Goal: Task Accomplishment & Management: Manage account settings

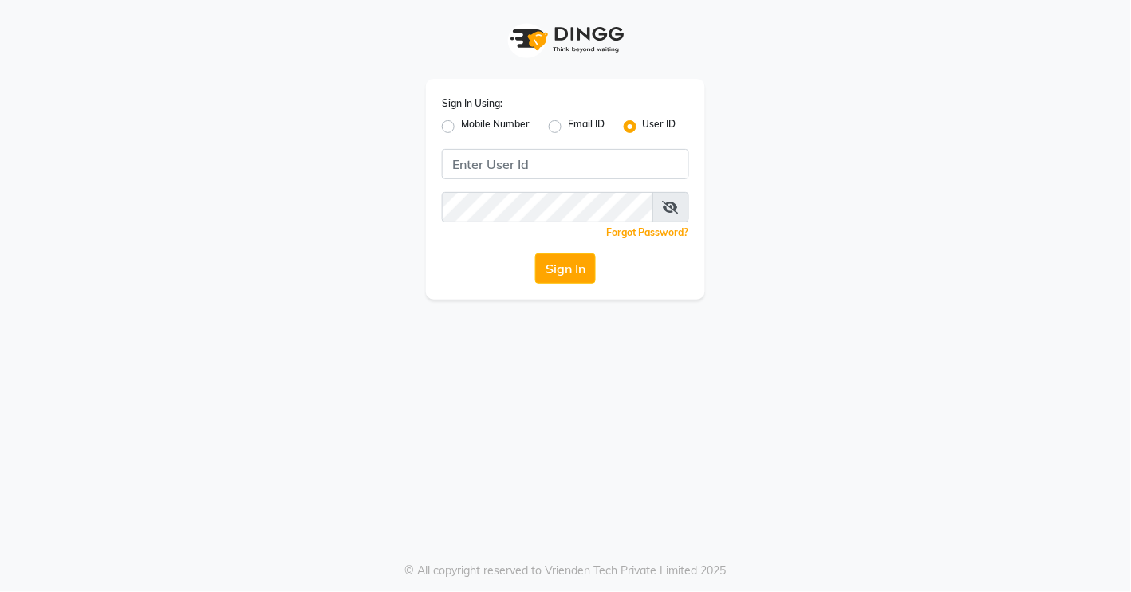
click at [495, 125] on label "Mobile Number" at bounding box center [495, 126] width 69 height 19
click at [471, 125] on input "Mobile Number" at bounding box center [466, 122] width 10 height 10
radio input "true"
radio input "false"
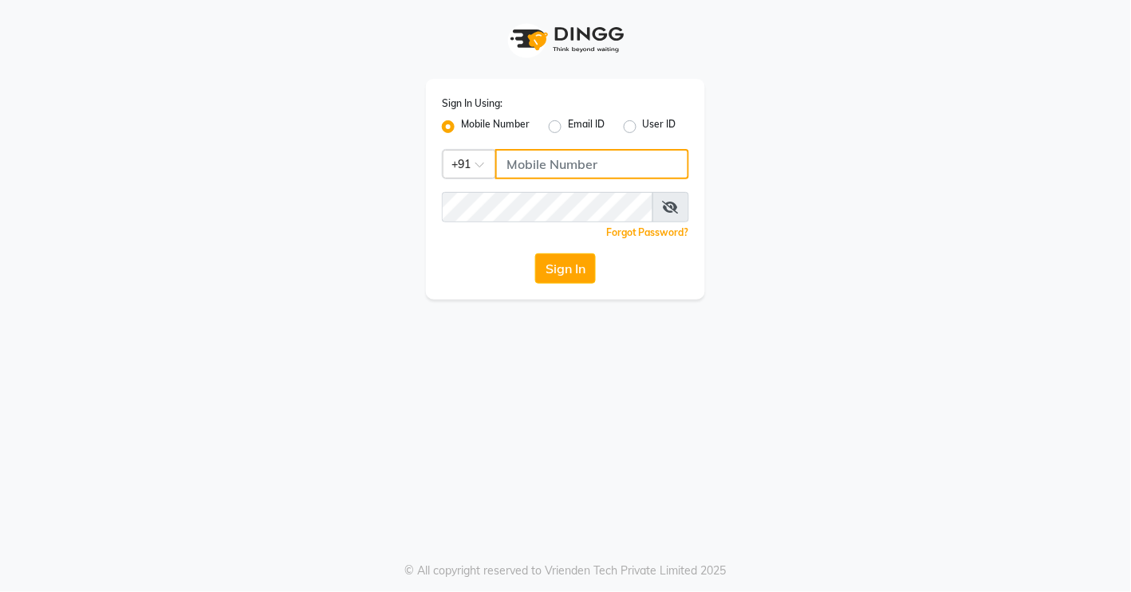
click at [514, 175] on input "Username" at bounding box center [592, 164] width 194 height 30
type input "8605146672"
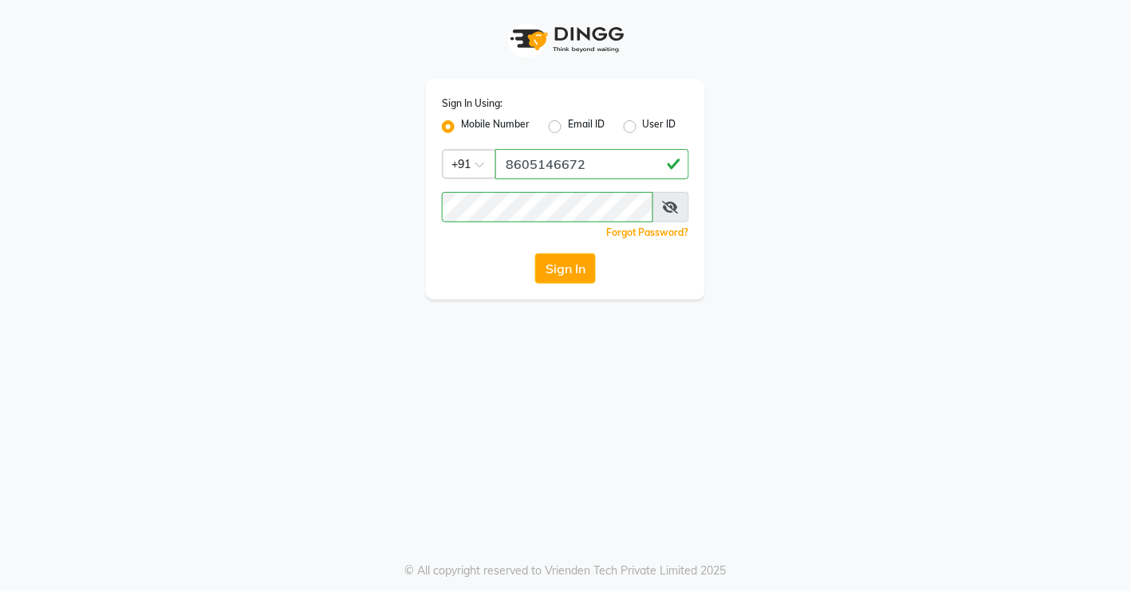
click at [563, 266] on button "Sign In" at bounding box center [565, 269] width 61 height 30
